Goal: Task Accomplishment & Management: Manage account settings

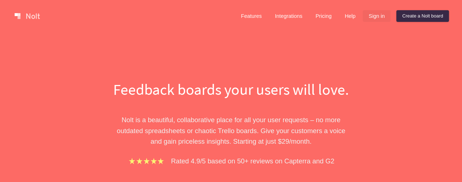
click at [372, 14] on link "Sign in" at bounding box center [376, 16] width 28 height 12
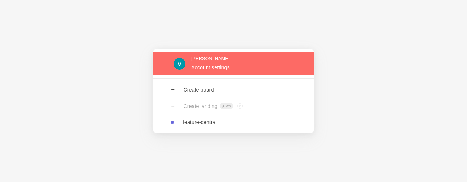
click at [220, 68] on link at bounding box center [233, 64] width 161 height 24
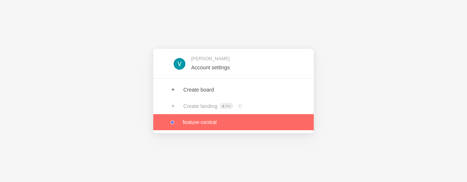
click at [213, 118] on link at bounding box center [233, 122] width 161 height 16
